Goal: Transaction & Acquisition: Book appointment/travel/reservation

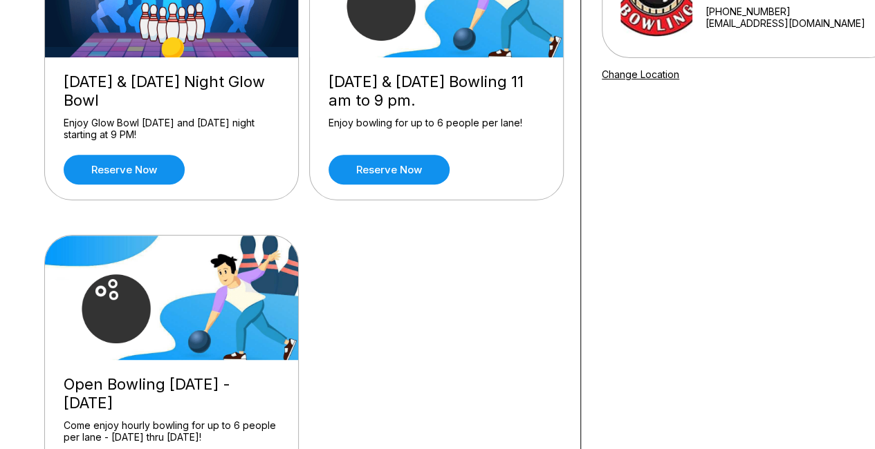
scroll to position [346, 0]
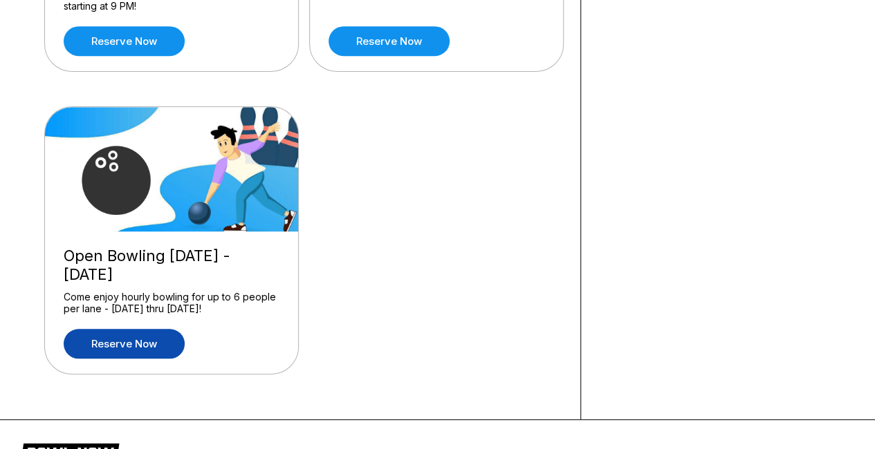
click at [144, 349] on link "Reserve now" at bounding box center [124, 344] width 121 height 30
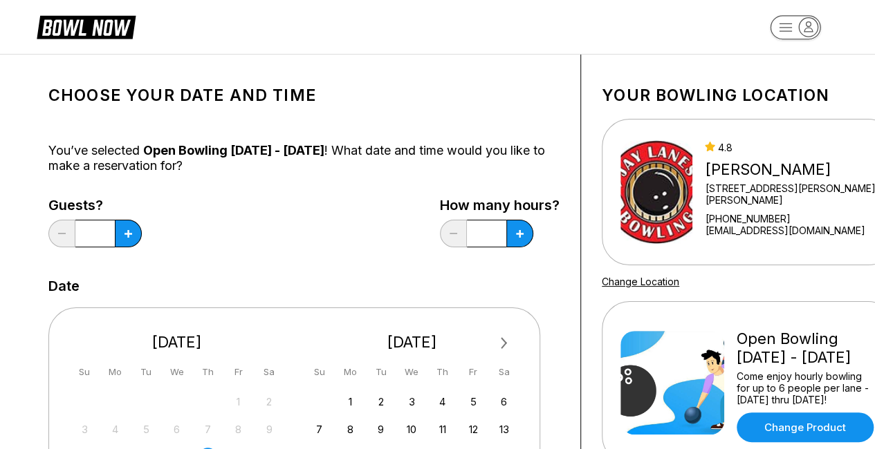
scroll to position [69, 0]
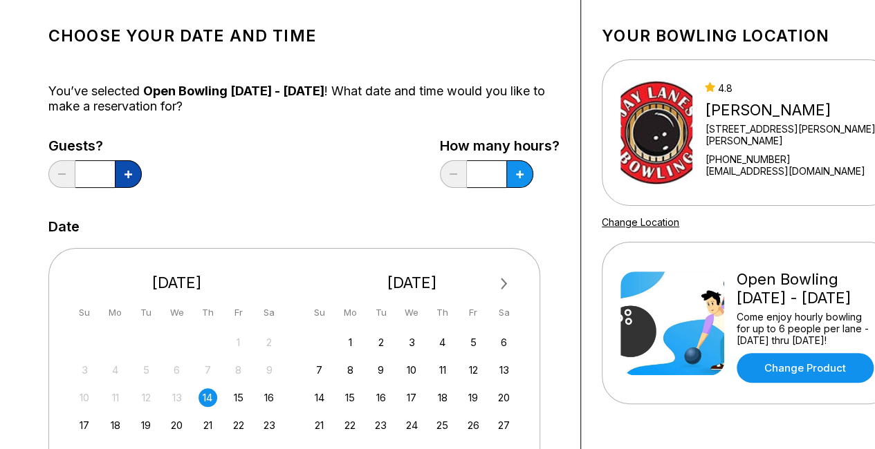
click at [133, 178] on button at bounding box center [128, 174] width 27 height 28
type input "*"
click at [132, 171] on icon at bounding box center [128, 175] width 8 height 8
type input "***"
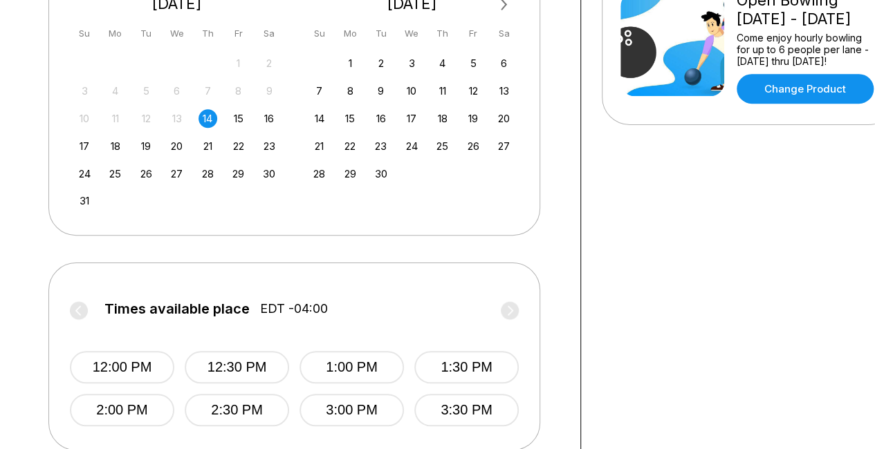
scroll to position [415, 0]
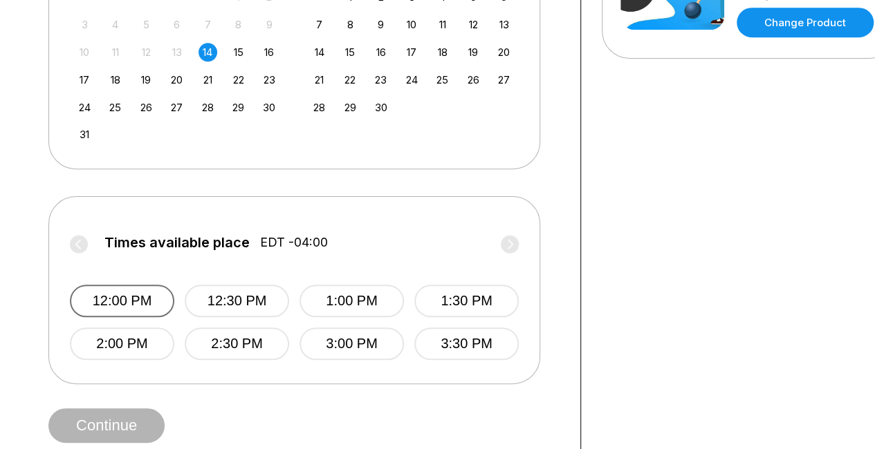
click at [127, 297] on button "12:00 PM" at bounding box center [122, 301] width 104 height 32
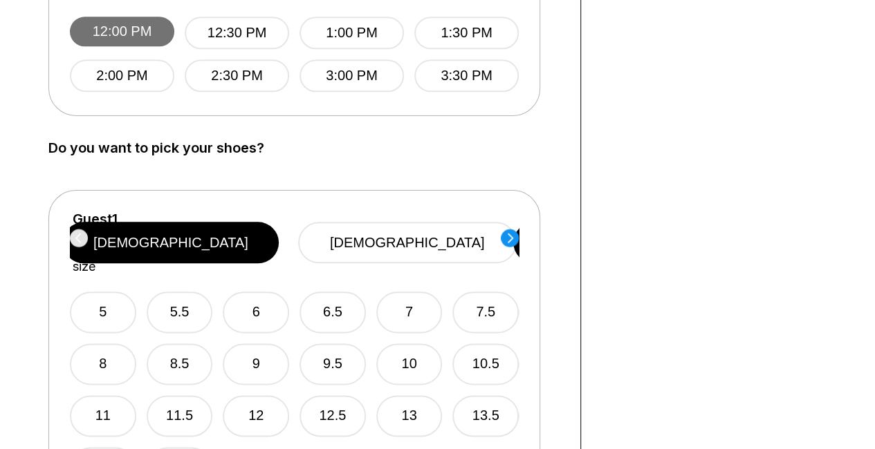
scroll to position [691, 0]
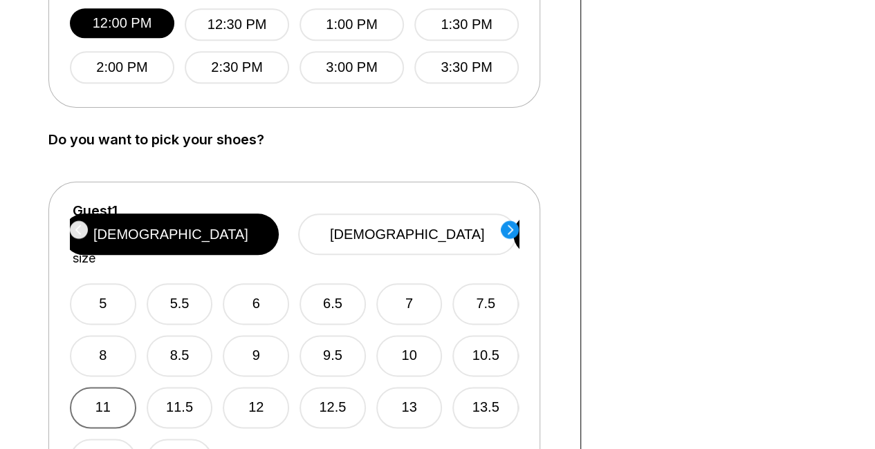
click at [93, 393] on button "11" at bounding box center [103, 407] width 66 height 41
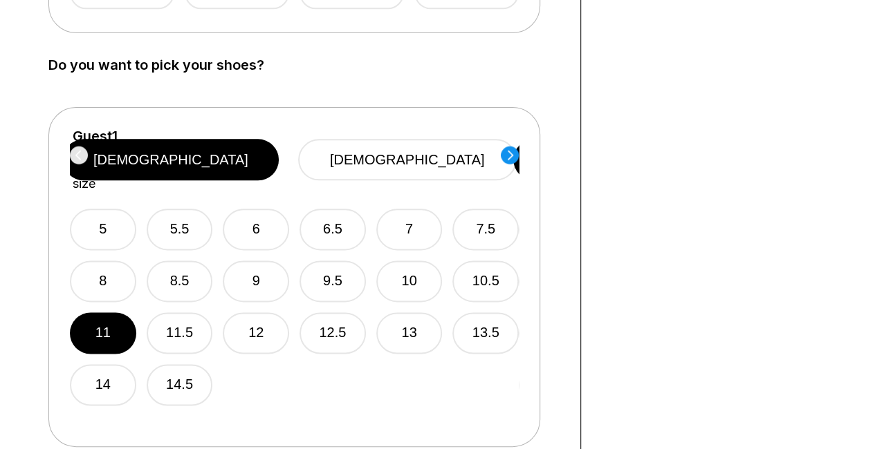
scroll to position [761, 0]
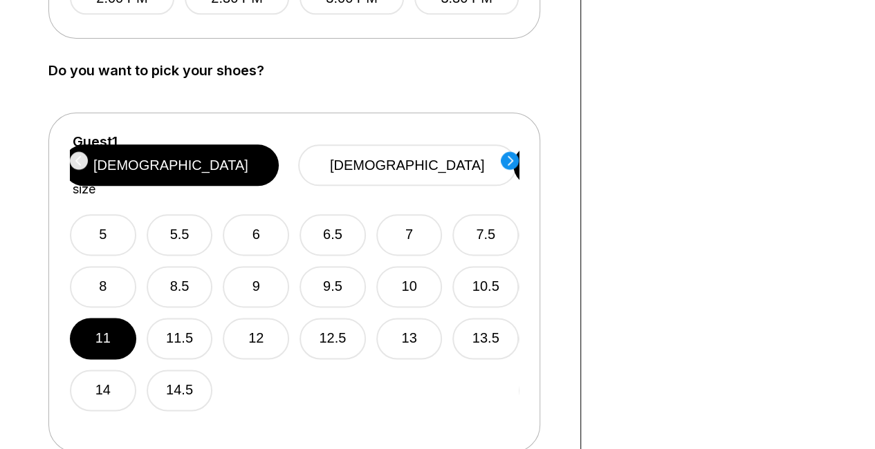
click at [508, 160] on circle at bounding box center [510, 160] width 18 height 18
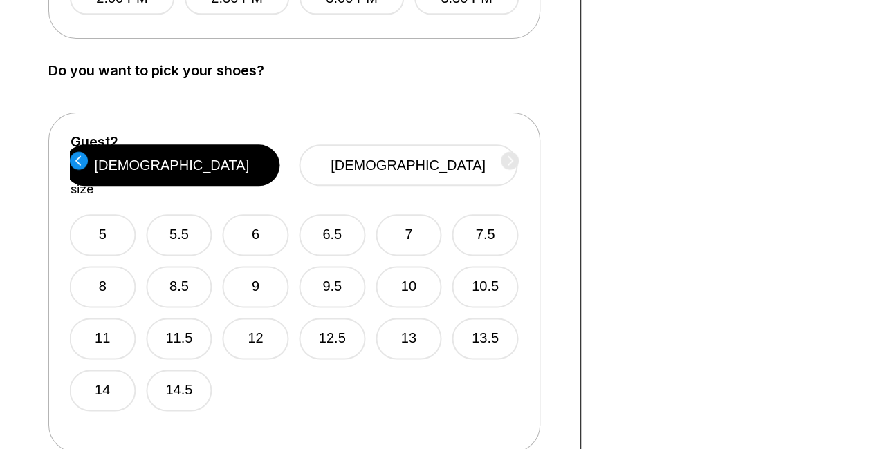
click at [77, 161] on icon at bounding box center [78, 161] width 6 height 10
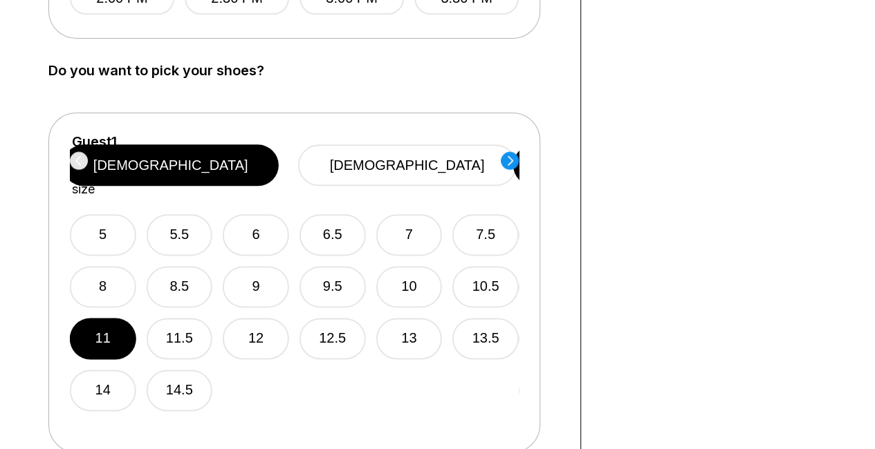
scroll to position [968, 0]
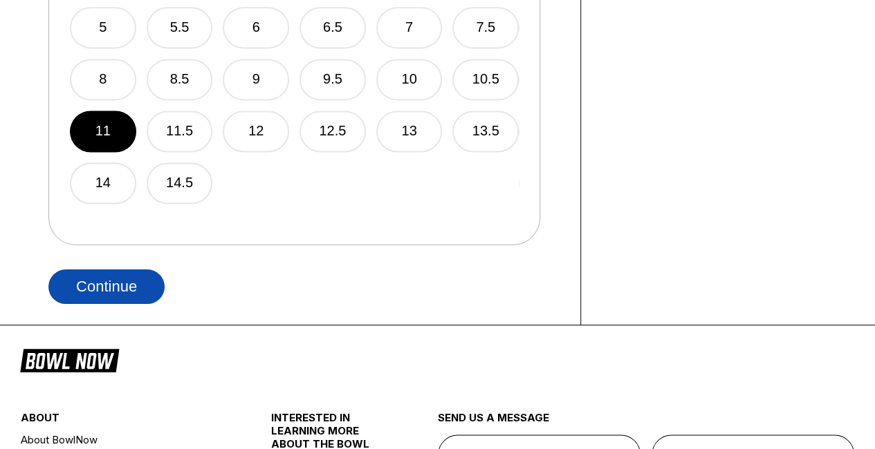
click at [102, 282] on button "Continue" at bounding box center [106, 287] width 116 height 35
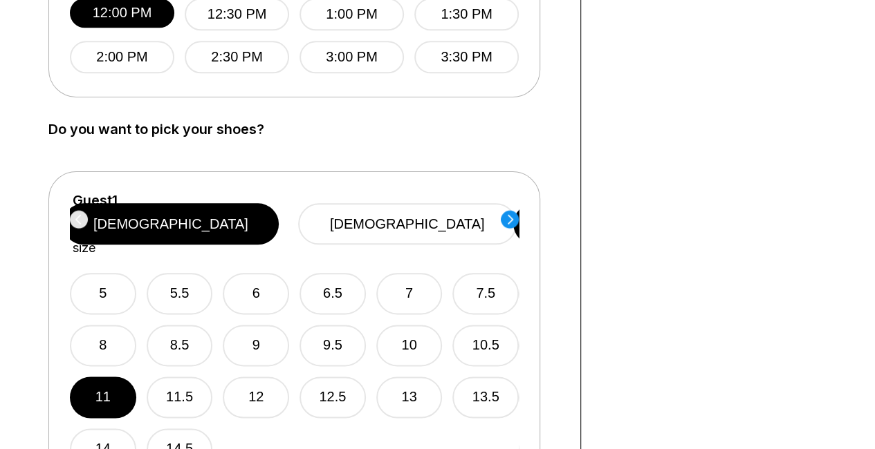
scroll to position [691, 0]
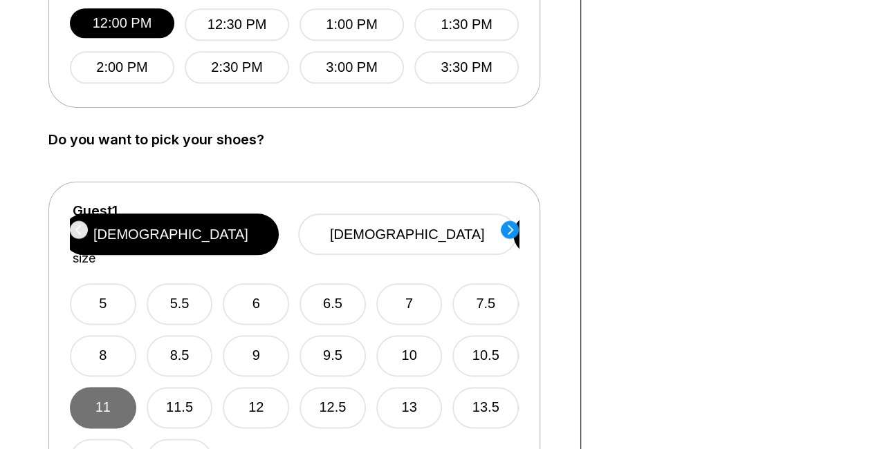
click at [93, 395] on button "11" at bounding box center [103, 407] width 66 height 41
click at [80, 233] on div "Guest 1 Select shoe size [DEMOGRAPHIC_DATA] [DEMOGRAPHIC_DATA]" at bounding box center [294, 234] width 449 height 63
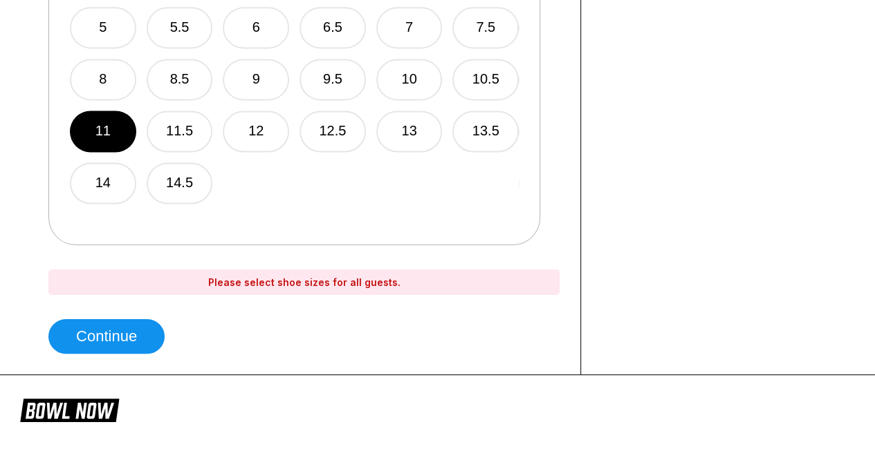
click at [308, 277] on div "Please select shoe sizes for all guests." at bounding box center [303, 283] width 511 height 26
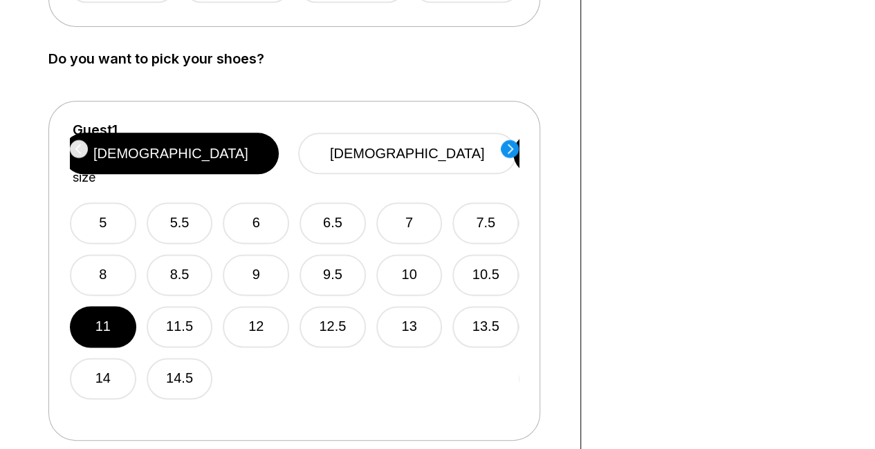
scroll to position [761, 0]
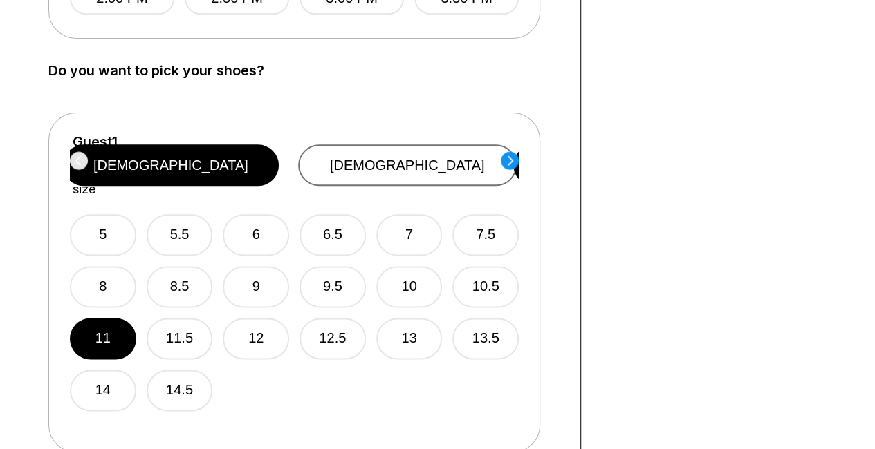
click at [451, 156] on button "[DEMOGRAPHIC_DATA]" at bounding box center [407, 165] width 218 height 41
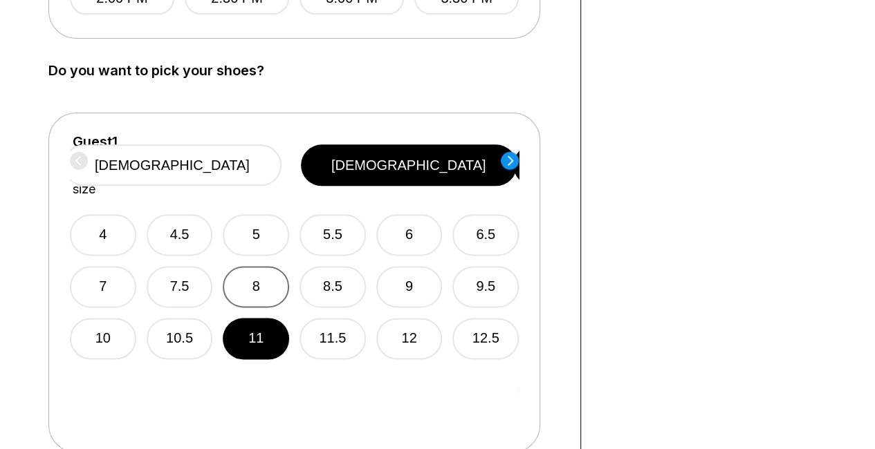
click at [267, 266] on button "8" at bounding box center [256, 286] width 66 height 41
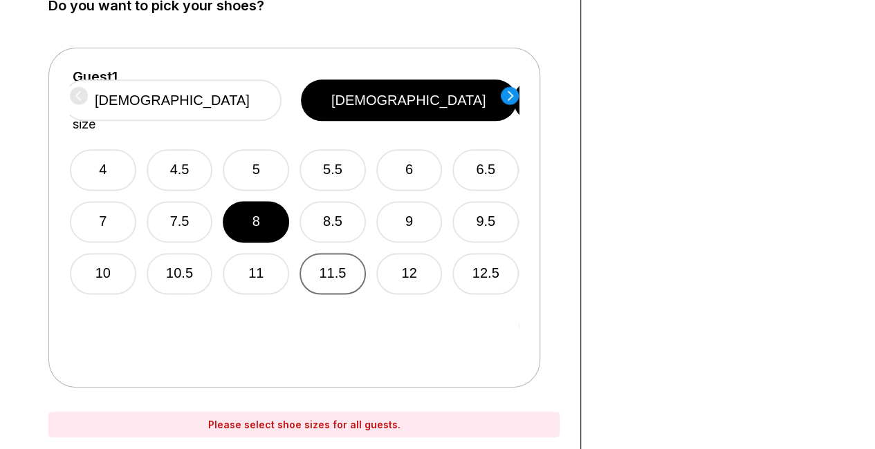
scroll to position [968, 0]
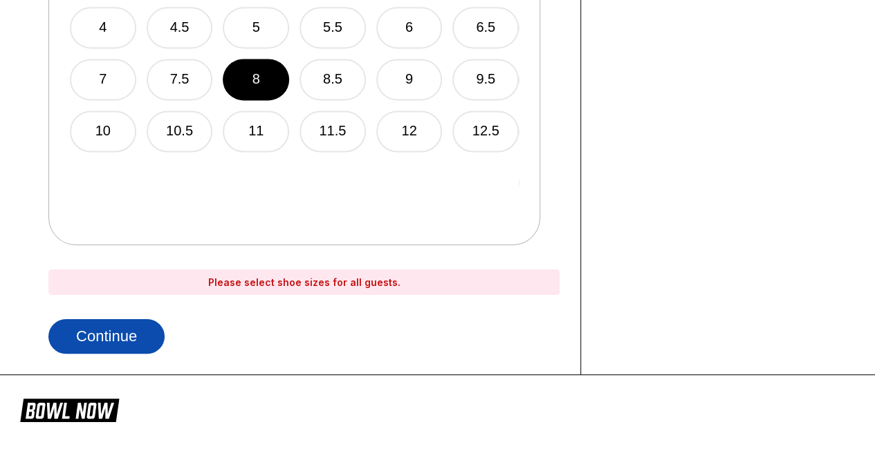
click at [111, 338] on button "Continue" at bounding box center [106, 336] width 116 height 35
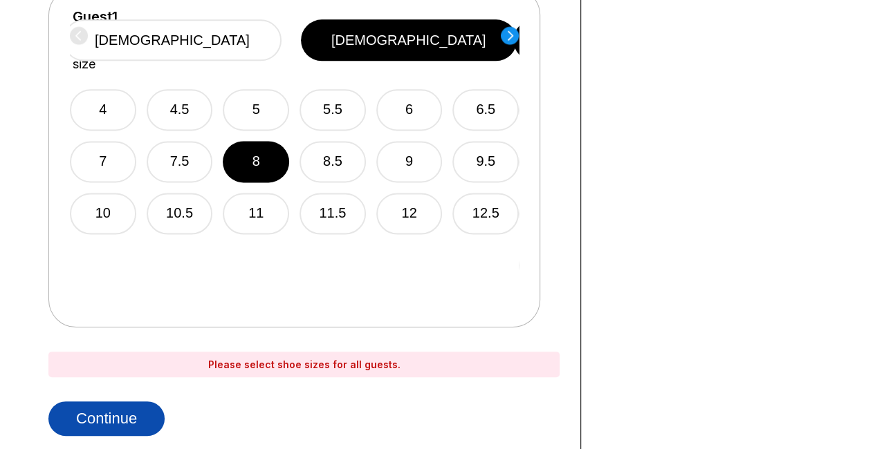
scroll to position [761, 0]
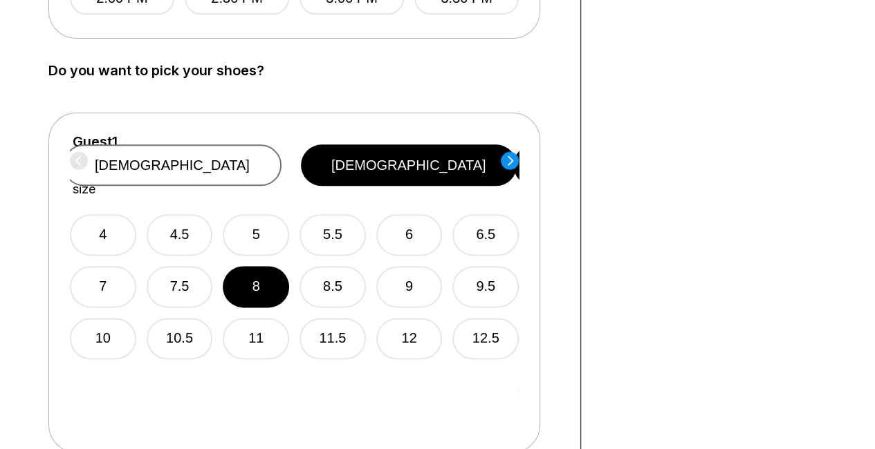
click at [281, 165] on button "[DEMOGRAPHIC_DATA]" at bounding box center [172, 165] width 218 height 41
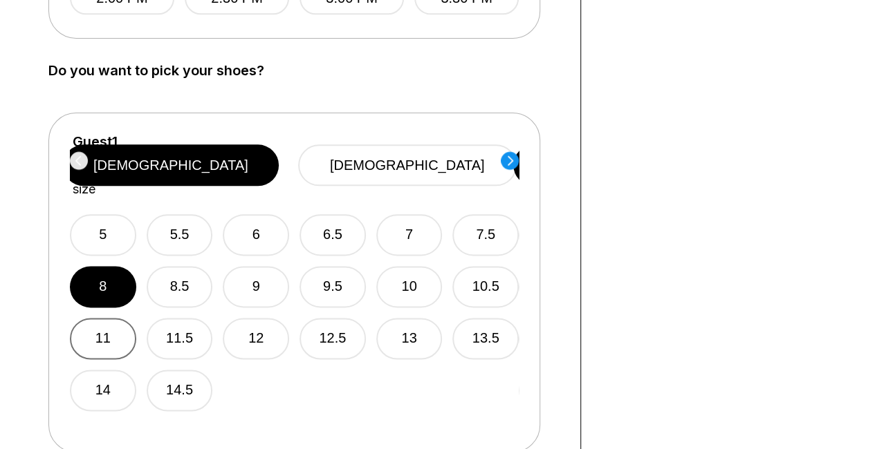
click at [119, 318] on button "11" at bounding box center [103, 338] width 66 height 41
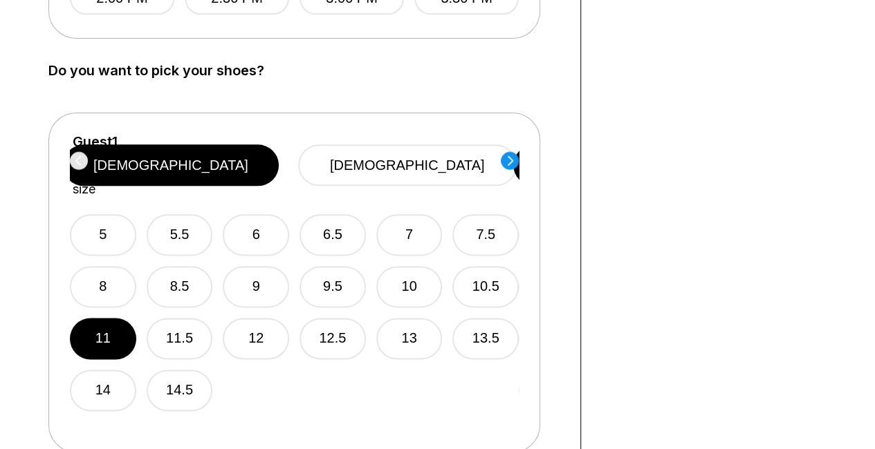
click at [511, 158] on circle at bounding box center [510, 160] width 18 height 18
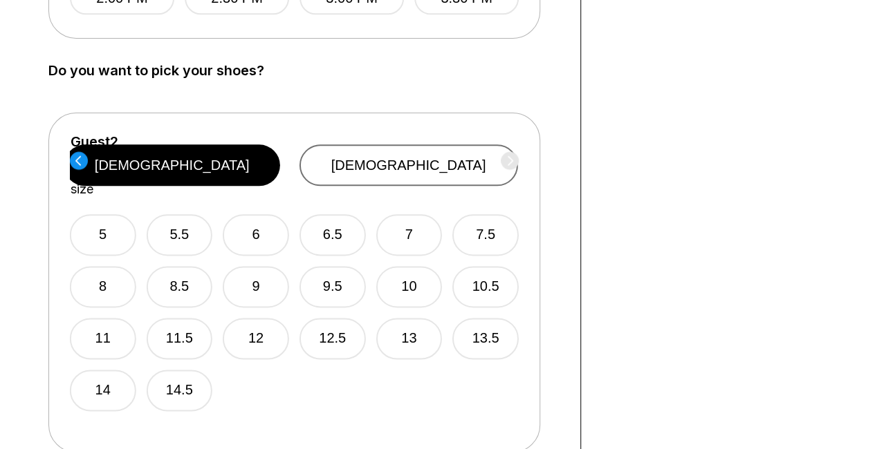
click at [416, 145] on button "[DEMOGRAPHIC_DATA]" at bounding box center [408, 165] width 218 height 41
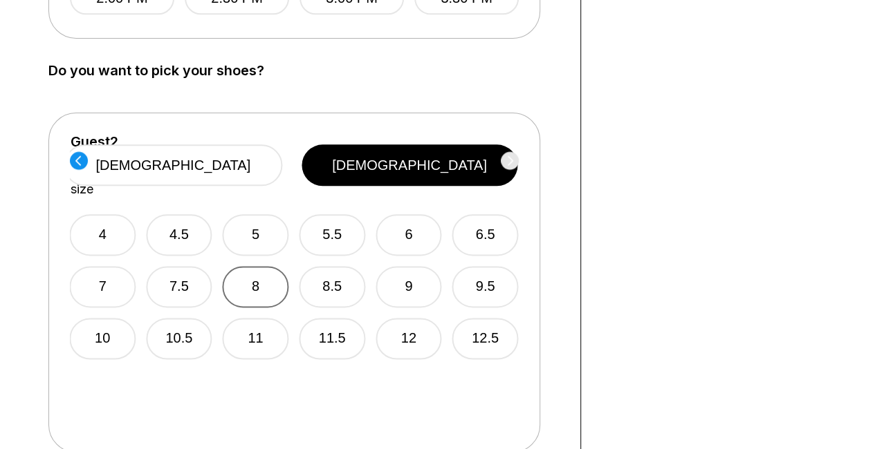
click at [241, 270] on button "8" at bounding box center [256, 286] width 66 height 41
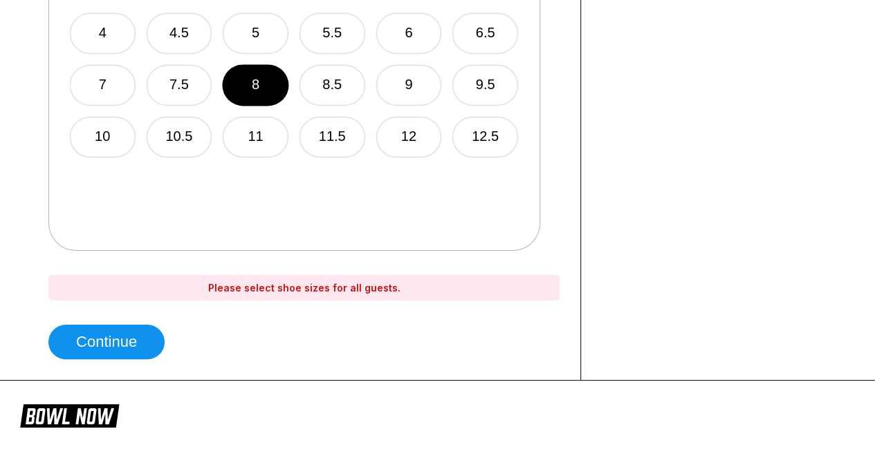
scroll to position [968, 0]
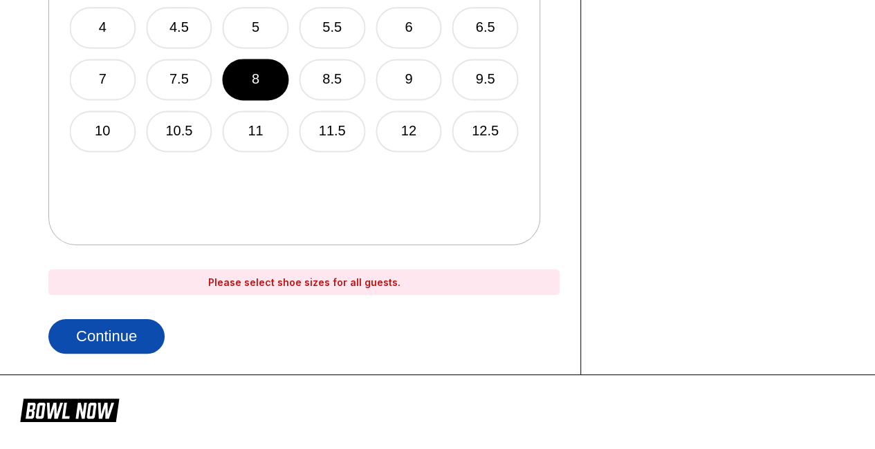
click at [118, 338] on button "Continue" at bounding box center [106, 336] width 116 height 35
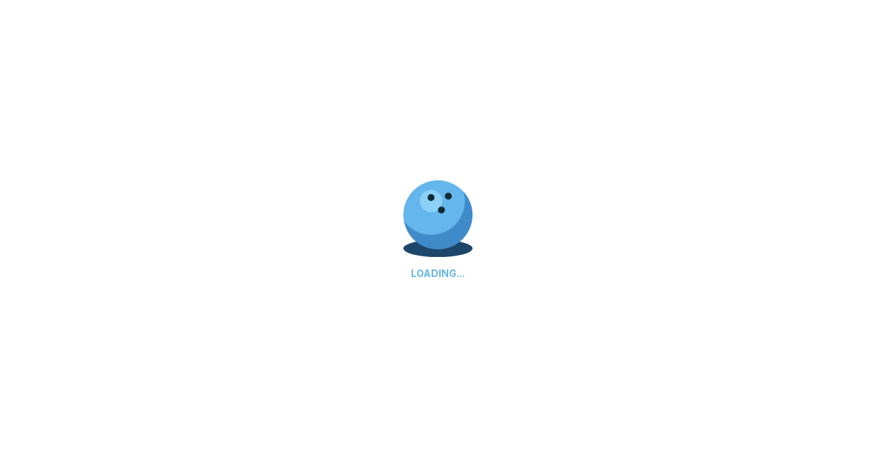
select select "**"
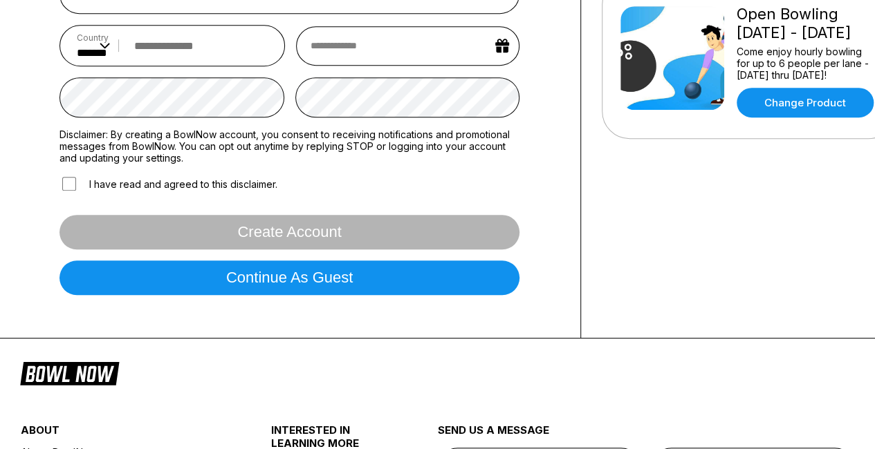
scroll to position [346, 0]
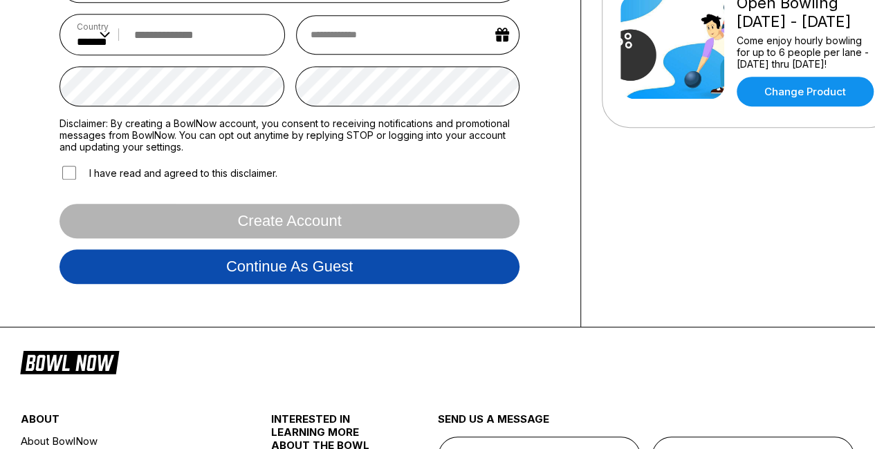
click at [346, 276] on button "Continue as guest" at bounding box center [289, 267] width 460 height 35
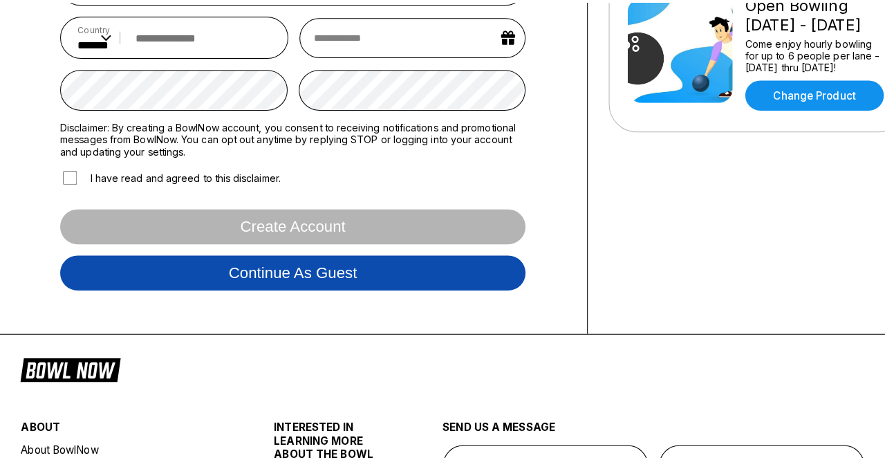
scroll to position [257, 0]
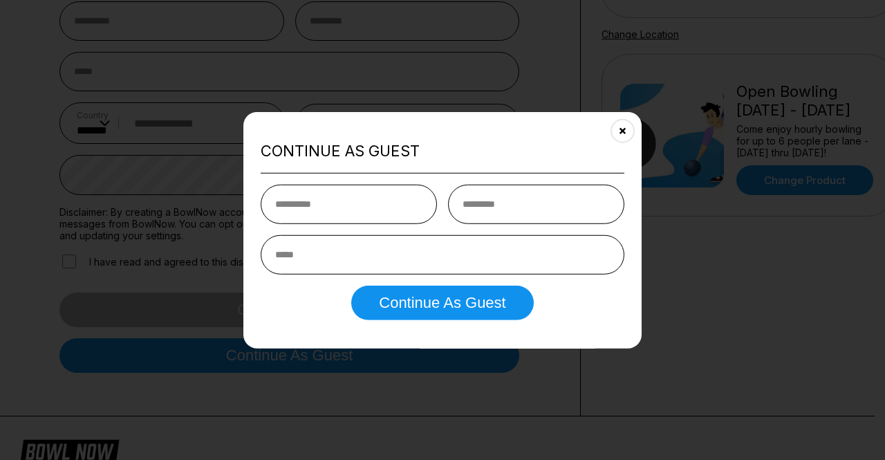
click at [331, 197] on input "text" at bounding box center [349, 204] width 176 height 39
type input "******"
type input "**********"
click at [311, 266] on input "email" at bounding box center [443, 254] width 364 height 39
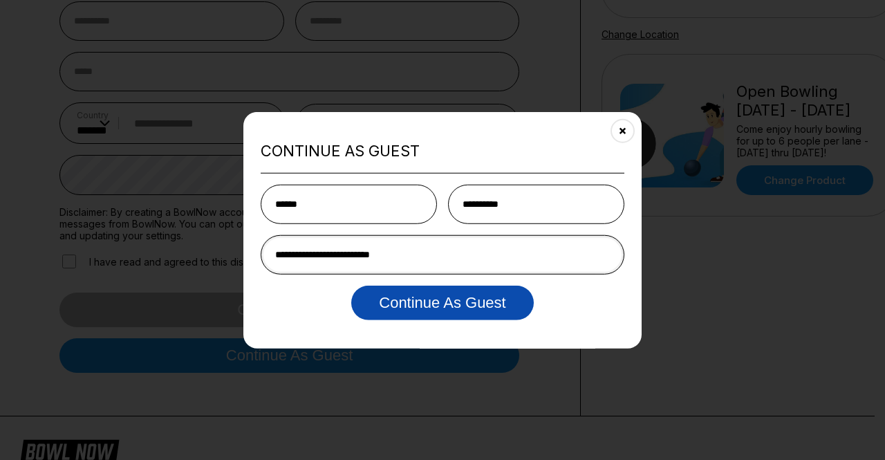
type input "**********"
click at [429, 302] on button "Continue as Guest" at bounding box center [442, 303] width 182 height 35
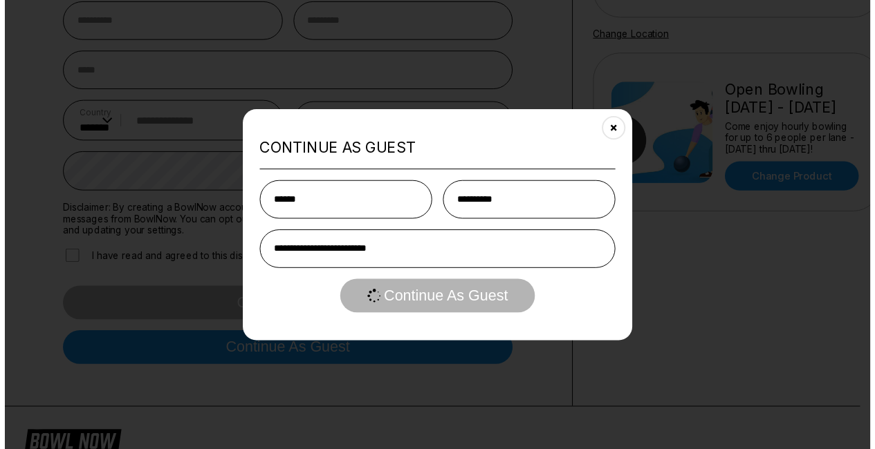
scroll to position [0, 0]
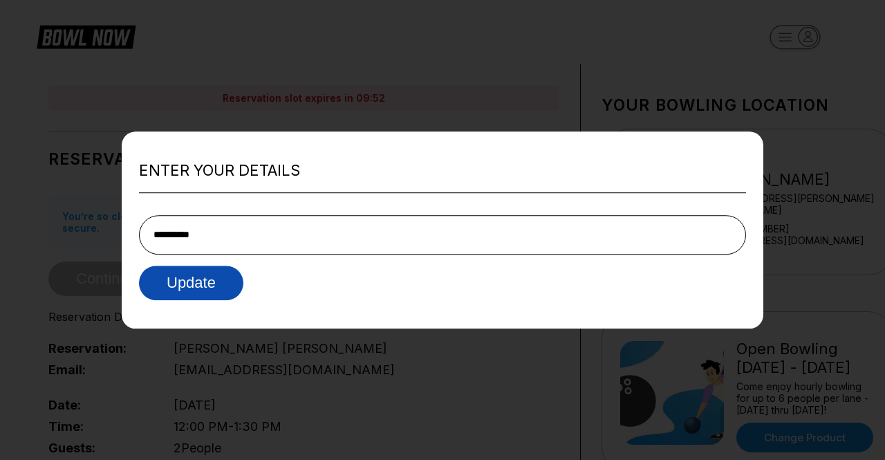
type input "**********"
click at [207, 284] on button "Update" at bounding box center [191, 283] width 104 height 35
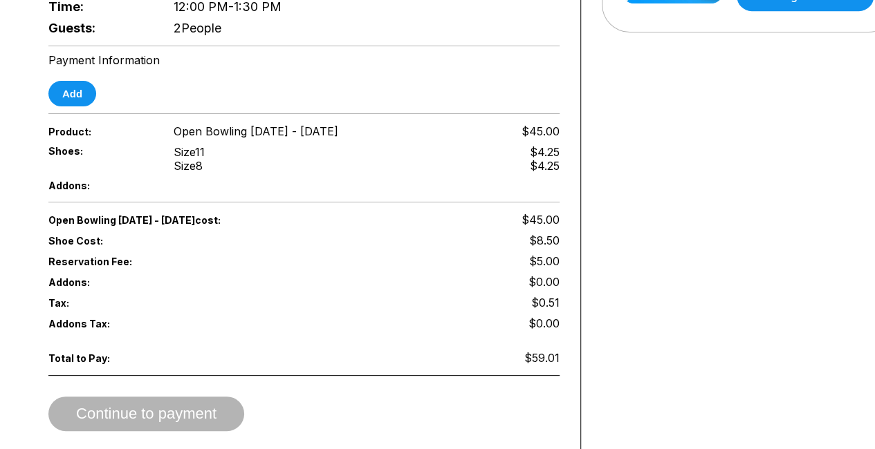
scroll to position [470, 0]
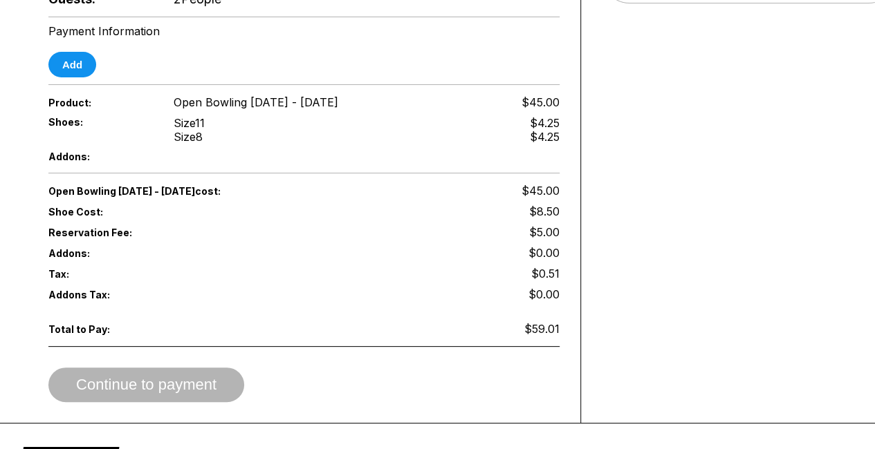
click at [167, 368] on div "Continue to payment" at bounding box center [303, 385] width 511 height 35
click at [83, 61] on button "Add" at bounding box center [72, 65] width 48 height 26
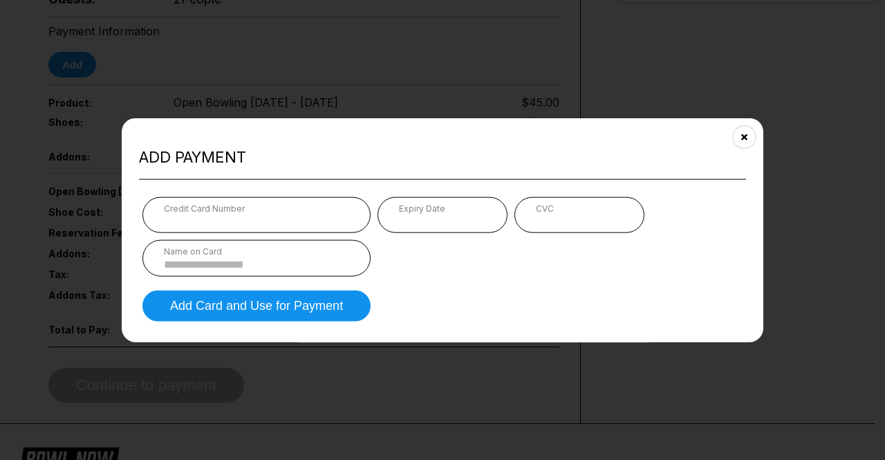
click at [396, 206] on div "Expiry Date" at bounding box center [443, 215] width 130 height 36
click at [250, 252] on div "Name on Card" at bounding box center [256, 251] width 185 height 10
click at [248, 255] on div "Name on Card" at bounding box center [256, 258] width 228 height 37
click at [248, 262] on input at bounding box center [256, 265] width 185 height 12
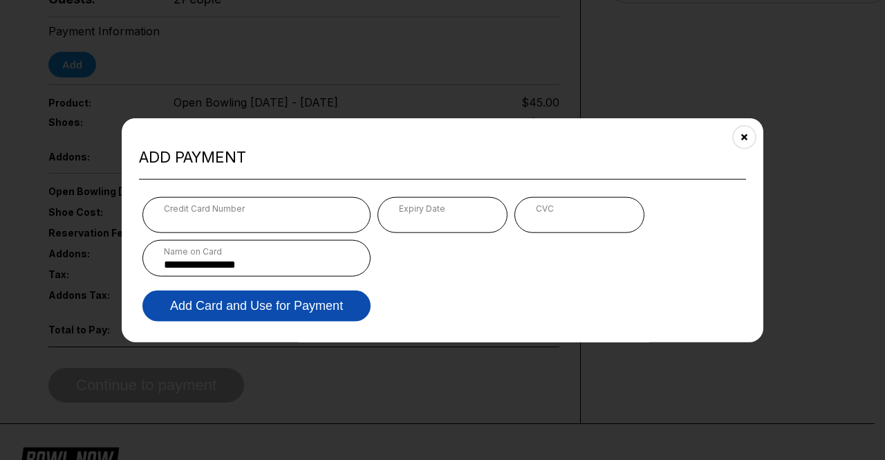
type input "**********"
click at [271, 295] on button "Add Card and Use for Payment" at bounding box center [256, 305] width 228 height 31
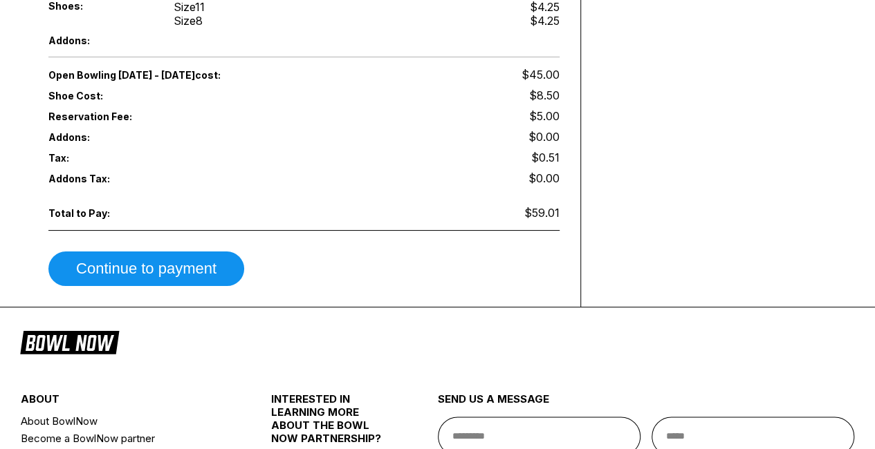
scroll to position [608, 0]
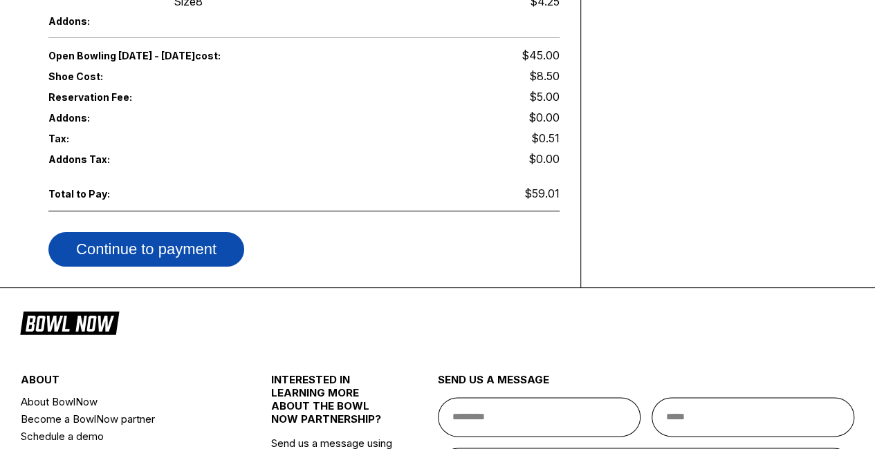
click at [166, 232] on button "Continue to payment" at bounding box center [146, 249] width 196 height 35
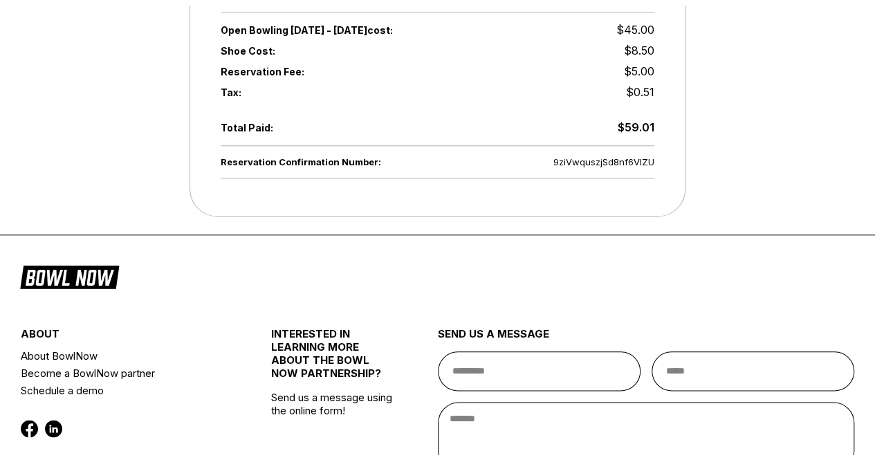
scroll to position [0, 0]
